Goal: Task Accomplishment & Management: Use online tool/utility

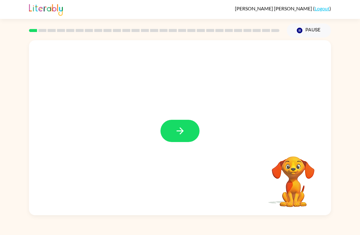
click at [181, 134] on icon "button" at bounding box center [180, 131] width 11 height 11
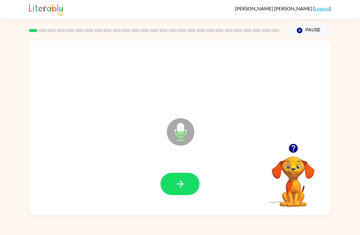
click at [182, 187] on icon "button" at bounding box center [180, 184] width 11 height 11
click at [177, 185] on icon "button" at bounding box center [180, 184] width 11 height 11
click at [178, 186] on icon "button" at bounding box center [180, 184] width 11 height 11
click at [180, 189] on icon "button" at bounding box center [180, 184] width 11 height 11
click at [183, 191] on button "button" at bounding box center [179, 184] width 39 height 22
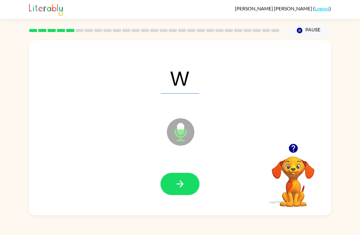
click at [183, 185] on icon "button" at bounding box center [180, 184] width 11 height 11
click at [183, 184] on icon "button" at bounding box center [179, 184] width 7 height 7
click at [187, 184] on button "button" at bounding box center [179, 184] width 39 height 22
click at [177, 188] on icon "button" at bounding box center [180, 184] width 11 height 11
click at [181, 189] on icon "button" at bounding box center [180, 184] width 11 height 11
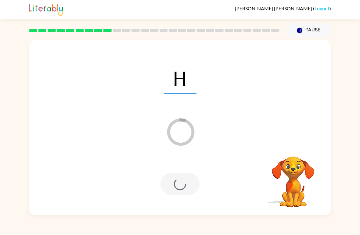
click at [51, 232] on div "[PERSON_NAME] ( Logout ) Pause Pause H Loader Your response is being sent to ou…" at bounding box center [180, 117] width 360 height 235
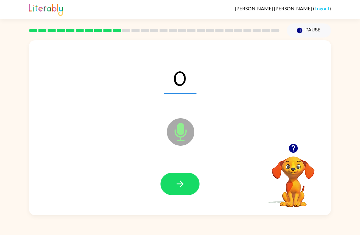
click at [179, 189] on icon "button" at bounding box center [180, 184] width 11 height 11
click at [181, 189] on icon "button" at bounding box center [180, 184] width 11 height 11
click at [179, 185] on icon "button" at bounding box center [179, 184] width 7 height 7
click at [180, 186] on icon "button" at bounding box center [180, 184] width 11 height 11
click at [189, 186] on button "button" at bounding box center [179, 184] width 39 height 22
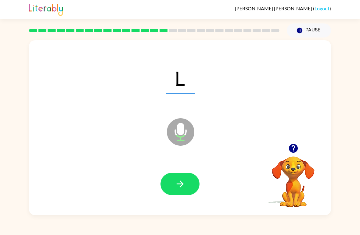
click at [178, 188] on icon "button" at bounding box center [180, 184] width 11 height 11
click at [180, 191] on button "button" at bounding box center [179, 184] width 39 height 22
click at [184, 185] on icon "button" at bounding box center [180, 184] width 11 height 11
click at [178, 187] on icon "button" at bounding box center [180, 184] width 11 height 11
click at [172, 189] on button "button" at bounding box center [179, 184] width 39 height 22
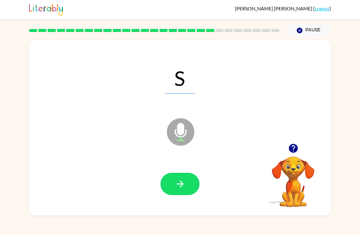
click at [168, 186] on button "button" at bounding box center [179, 184] width 39 height 22
click at [176, 188] on icon "button" at bounding box center [180, 184] width 11 height 11
click at [170, 188] on button "button" at bounding box center [179, 184] width 39 height 22
click at [181, 187] on icon "button" at bounding box center [180, 184] width 11 height 11
click at [183, 187] on icon "button" at bounding box center [180, 184] width 11 height 11
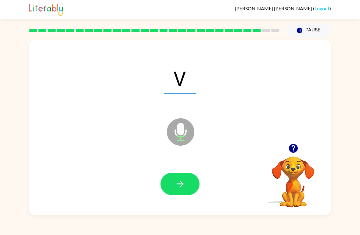
click at [177, 185] on icon "button" at bounding box center [179, 184] width 7 height 7
click at [180, 190] on button "button" at bounding box center [179, 184] width 39 height 22
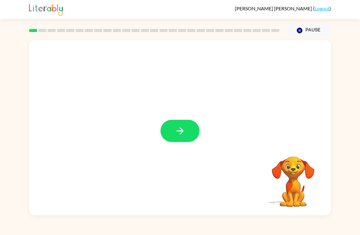
click at [179, 131] on icon "button" at bounding box center [179, 130] width 7 height 7
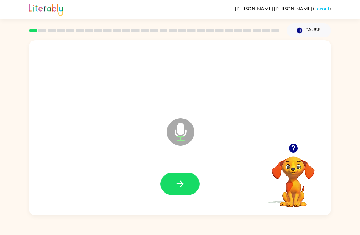
click at [177, 186] on icon "button" at bounding box center [180, 184] width 11 height 11
click at [176, 185] on icon "button" at bounding box center [180, 184] width 11 height 11
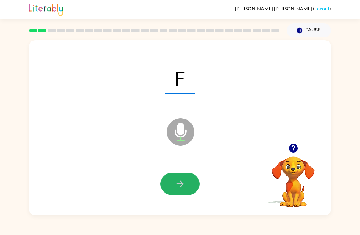
click at [178, 187] on icon "button" at bounding box center [180, 184] width 11 height 11
click at [171, 183] on button "button" at bounding box center [179, 184] width 39 height 22
click at [175, 185] on icon "button" at bounding box center [180, 184] width 11 height 11
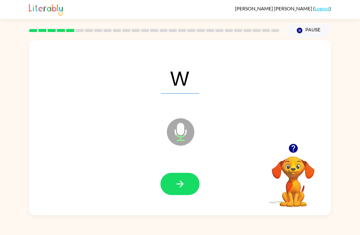
click at [175, 183] on icon "button" at bounding box center [180, 184] width 11 height 11
click at [181, 185] on icon "button" at bounding box center [179, 184] width 7 height 7
click at [179, 183] on icon "button" at bounding box center [180, 184] width 11 height 11
click at [179, 185] on icon "button" at bounding box center [179, 184] width 7 height 7
click at [183, 183] on icon "button" at bounding box center [180, 184] width 11 height 11
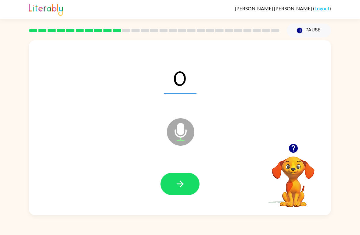
click at [184, 195] on button "button" at bounding box center [179, 184] width 39 height 22
click at [181, 184] on icon "button" at bounding box center [179, 184] width 7 height 7
click at [179, 187] on icon "button" at bounding box center [180, 184] width 11 height 11
click at [177, 187] on icon "button" at bounding box center [180, 184] width 11 height 11
click at [173, 187] on button "button" at bounding box center [179, 184] width 39 height 22
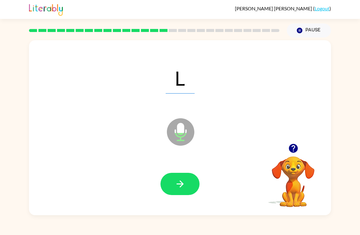
click at [171, 184] on button "button" at bounding box center [179, 184] width 39 height 22
click at [178, 181] on icon "button" at bounding box center [180, 184] width 11 height 11
click at [184, 193] on button "button" at bounding box center [179, 184] width 39 height 22
click at [176, 188] on icon "button" at bounding box center [180, 184] width 11 height 11
click at [178, 182] on icon "button" at bounding box center [180, 184] width 11 height 11
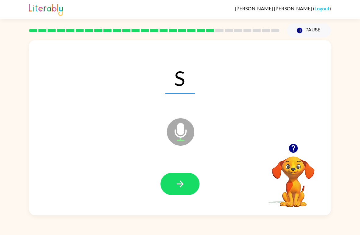
click at [178, 187] on icon "button" at bounding box center [180, 184] width 11 height 11
click at [176, 185] on icon "button" at bounding box center [180, 184] width 11 height 11
click at [168, 181] on button "button" at bounding box center [179, 184] width 39 height 22
click at [182, 184] on icon "button" at bounding box center [179, 184] width 7 height 7
click at [177, 185] on icon "button" at bounding box center [179, 184] width 7 height 7
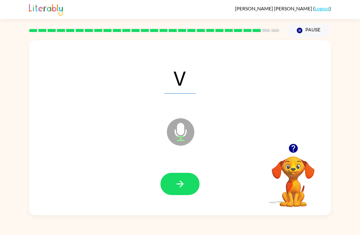
click at [175, 179] on icon "button" at bounding box center [180, 184] width 11 height 11
click at [189, 185] on button "button" at bounding box center [179, 184] width 39 height 22
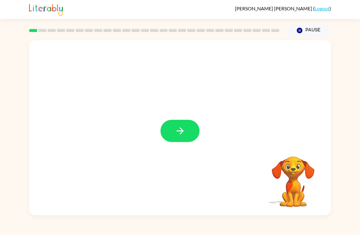
click at [178, 128] on icon "button" at bounding box center [180, 131] width 11 height 11
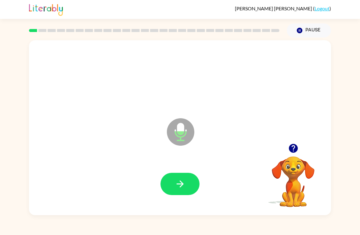
click at [179, 180] on icon "button" at bounding box center [180, 184] width 11 height 11
click at [186, 186] on button "button" at bounding box center [179, 184] width 39 height 22
click at [186, 185] on button "button" at bounding box center [179, 184] width 39 height 22
click at [186, 188] on button "button" at bounding box center [179, 184] width 39 height 22
click at [178, 181] on icon "button" at bounding box center [180, 184] width 11 height 11
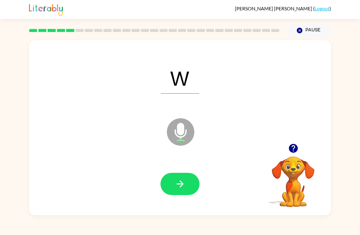
click at [182, 180] on icon "button" at bounding box center [180, 184] width 11 height 11
click at [186, 183] on button "button" at bounding box center [179, 184] width 39 height 22
click at [188, 184] on button "button" at bounding box center [179, 184] width 39 height 22
click at [182, 183] on icon "button" at bounding box center [180, 184] width 11 height 11
click at [176, 185] on icon "button" at bounding box center [180, 184] width 11 height 11
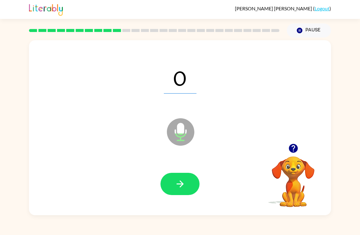
click at [182, 183] on icon "button" at bounding box center [180, 184] width 11 height 11
click at [186, 183] on button "button" at bounding box center [179, 184] width 39 height 22
click at [180, 184] on icon "button" at bounding box center [179, 184] width 7 height 7
click at [175, 185] on icon "button" at bounding box center [180, 184] width 11 height 11
click at [181, 184] on icon "button" at bounding box center [179, 184] width 7 height 7
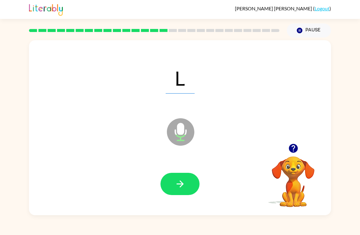
click at [180, 186] on icon "button" at bounding box center [180, 184] width 11 height 11
click at [183, 187] on icon "button" at bounding box center [180, 184] width 11 height 11
click at [185, 183] on icon "button" at bounding box center [180, 184] width 11 height 11
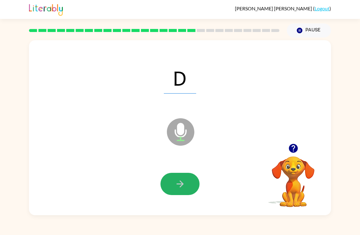
click at [173, 183] on button "button" at bounding box center [179, 184] width 39 height 22
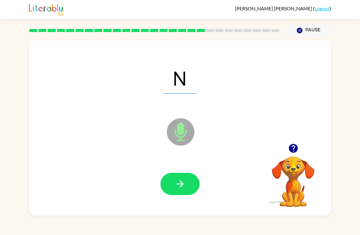
click at [185, 182] on icon "button" at bounding box center [180, 184] width 11 height 11
click at [180, 183] on icon "button" at bounding box center [180, 184] width 11 height 11
click at [183, 183] on icon "button" at bounding box center [180, 184] width 11 height 11
click at [186, 182] on button "button" at bounding box center [179, 184] width 39 height 22
click at [181, 184] on icon "button" at bounding box center [180, 184] width 11 height 11
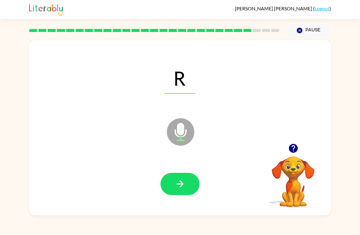
click at [185, 185] on icon "button" at bounding box center [180, 184] width 11 height 11
click at [184, 179] on icon "button" at bounding box center [180, 184] width 11 height 11
click at [184, 182] on icon "button" at bounding box center [180, 184] width 11 height 11
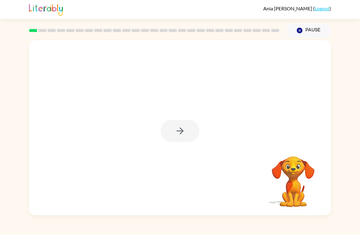
click at [184, 130] on div at bounding box center [179, 131] width 39 height 22
click at [183, 131] on icon "button" at bounding box center [180, 131] width 11 height 11
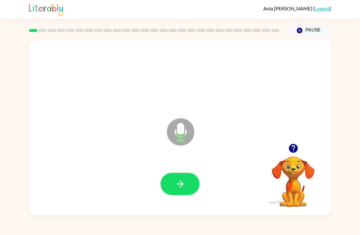
click at [176, 184] on icon "button" at bounding box center [180, 184] width 11 height 11
click at [184, 190] on button "button" at bounding box center [179, 184] width 39 height 22
click at [183, 187] on icon "button" at bounding box center [180, 184] width 11 height 11
click at [184, 187] on icon "button" at bounding box center [180, 184] width 11 height 11
click at [179, 181] on icon "button" at bounding box center [180, 184] width 11 height 11
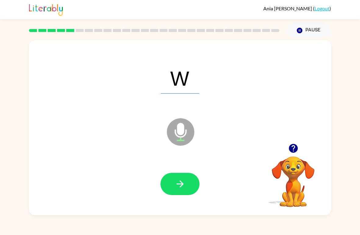
click at [181, 185] on icon "button" at bounding box center [179, 184] width 7 height 7
click at [177, 184] on icon "button" at bounding box center [179, 184] width 7 height 7
click at [184, 179] on icon "button" at bounding box center [180, 184] width 11 height 11
click at [174, 182] on button "button" at bounding box center [179, 184] width 39 height 22
click at [174, 186] on button "button" at bounding box center [179, 184] width 39 height 22
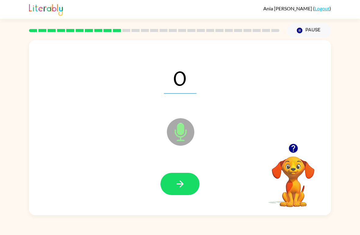
click at [182, 185] on icon "button" at bounding box center [179, 184] width 7 height 7
click at [176, 182] on icon "button" at bounding box center [180, 184] width 11 height 11
click at [168, 187] on button "button" at bounding box center [179, 184] width 39 height 22
click at [177, 181] on icon "button" at bounding box center [180, 184] width 11 height 11
click at [184, 184] on icon "button" at bounding box center [180, 184] width 11 height 11
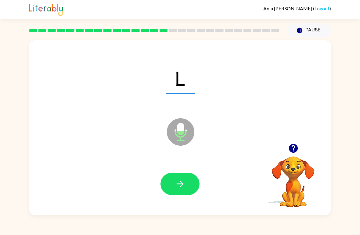
click at [185, 184] on button "button" at bounding box center [179, 184] width 39 height 22
click at [181, 183] on icon "button" at bounding box center [180, 184] width 11 height 11
click at [166, 176] on button "button" at bounding box center [179, 184] width 39 height 22
click at [181, 184] on icon "button" at bounding box center [180, 184] width 11 height 11
click at [182, 185] on icon "button" at bounding box center [179, 184] width 7 height 7
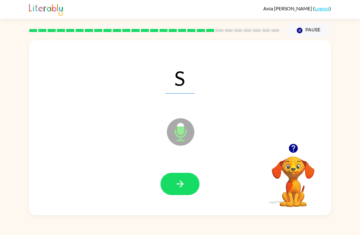
click at [168, 188] on button "button" at bounding box center [179, 184] width 39 height 22
click at [164, 184] on button "button" at bounding box center [179, 184] width 39 height 22
click at [168, 189] on button "button" at bounding box center [179, 184] width 39 height 22
click at [167, 186] on button "button" at bounding box center [179, 184] width 39 height 22
click at [180, 190] on button "button" at bounding box center [179, 184] width 39 height 22
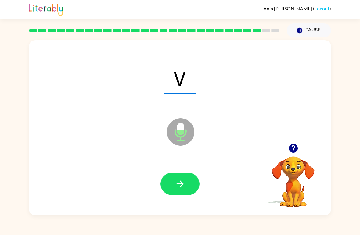
click at [175, 184] on icon "button" at bounding box center [180, 184] width 11 height 11
click at [178, 184] on icon "button" at bounding box center [179, 184] width 7 height 7
